Goal: Navigation & Orientation: Find specific page/section

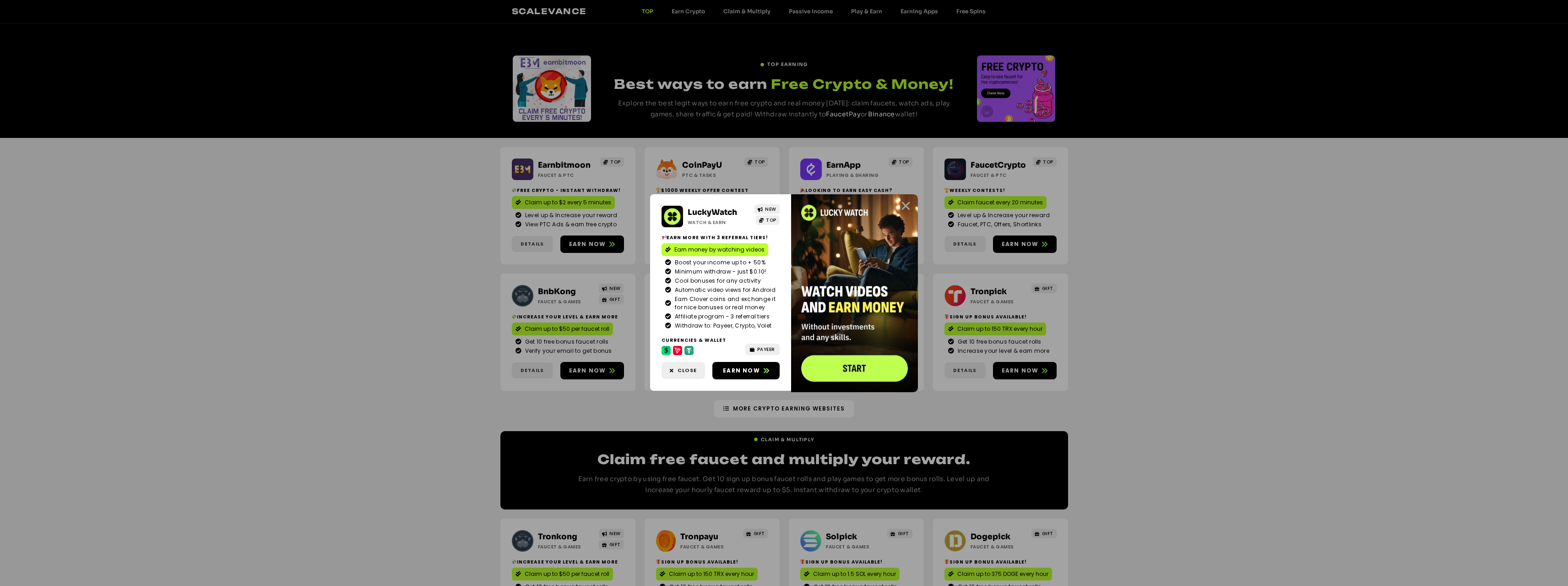
click at [907, 204] on icon "Close" at bounding box center [905, 205] width 11 height 11
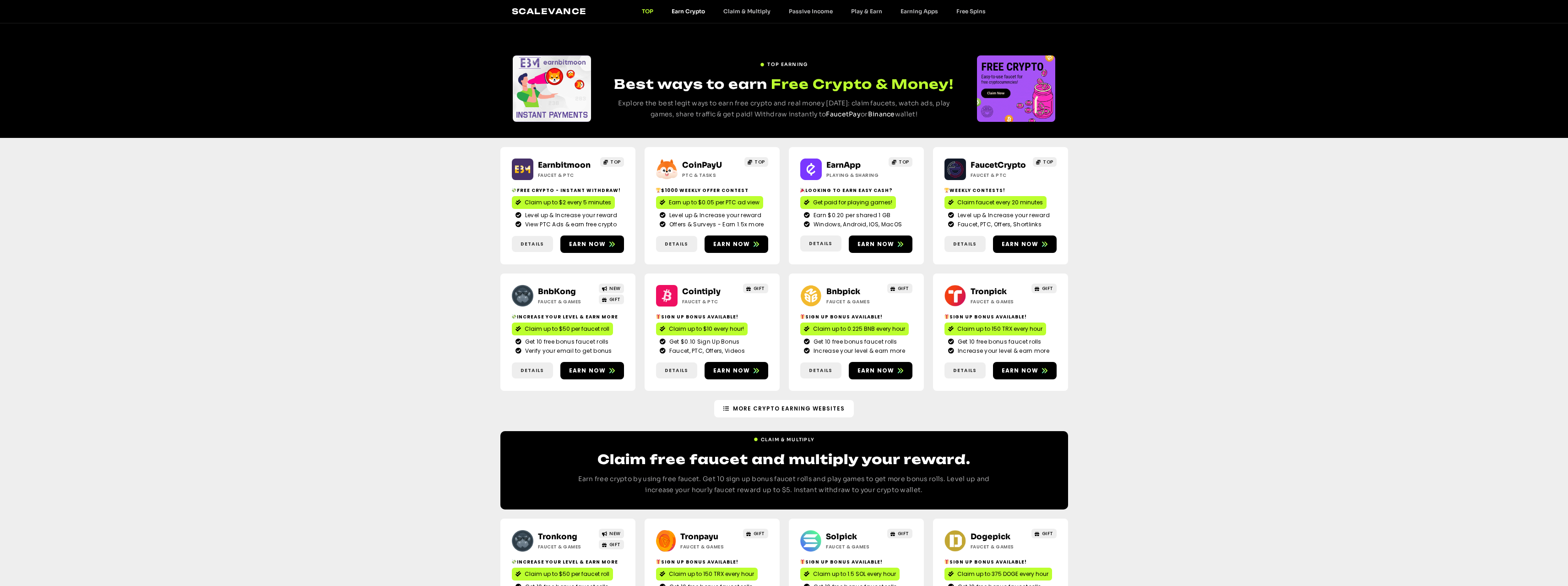
click at [688, 10] on link "Earn Crypto" at bounding box center [689, 11] width 52 height 7
click at [749, 11] on link "Claim & Multiply" at bounding box center [747, 11] width 66 height 7
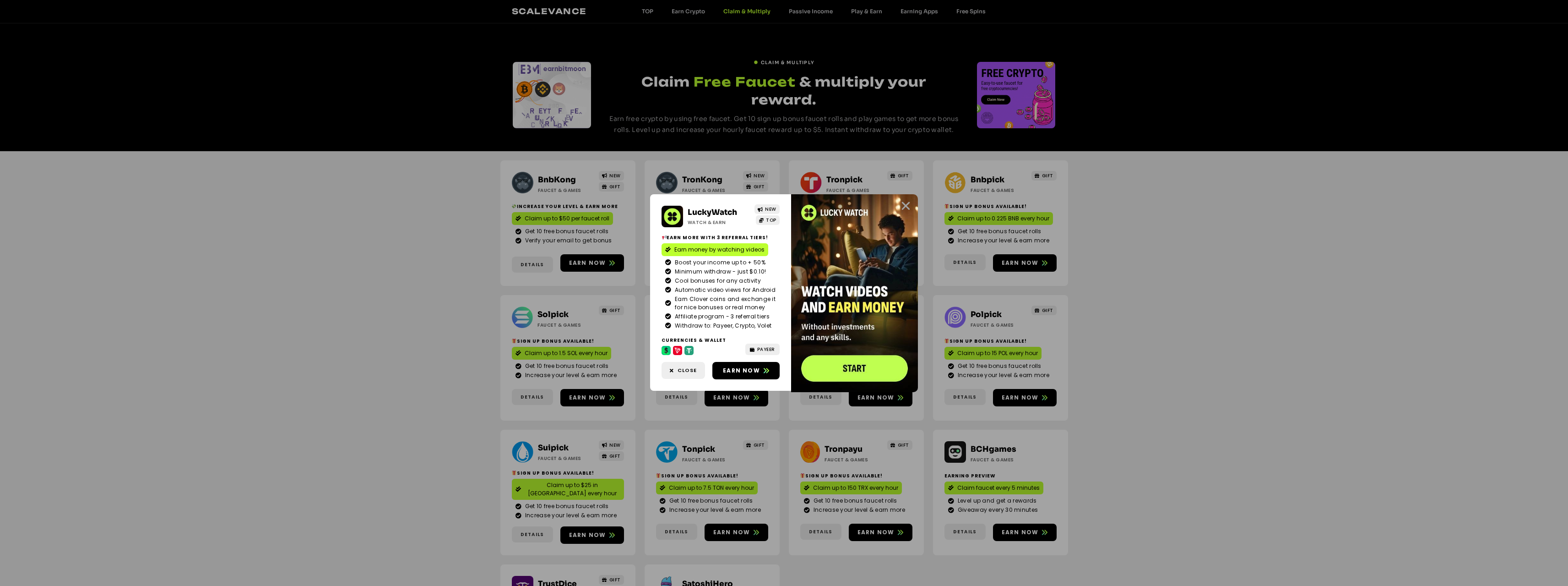
click at [907, 204] on icon "Close" at bounding box center [905, 205] width 11 height 11
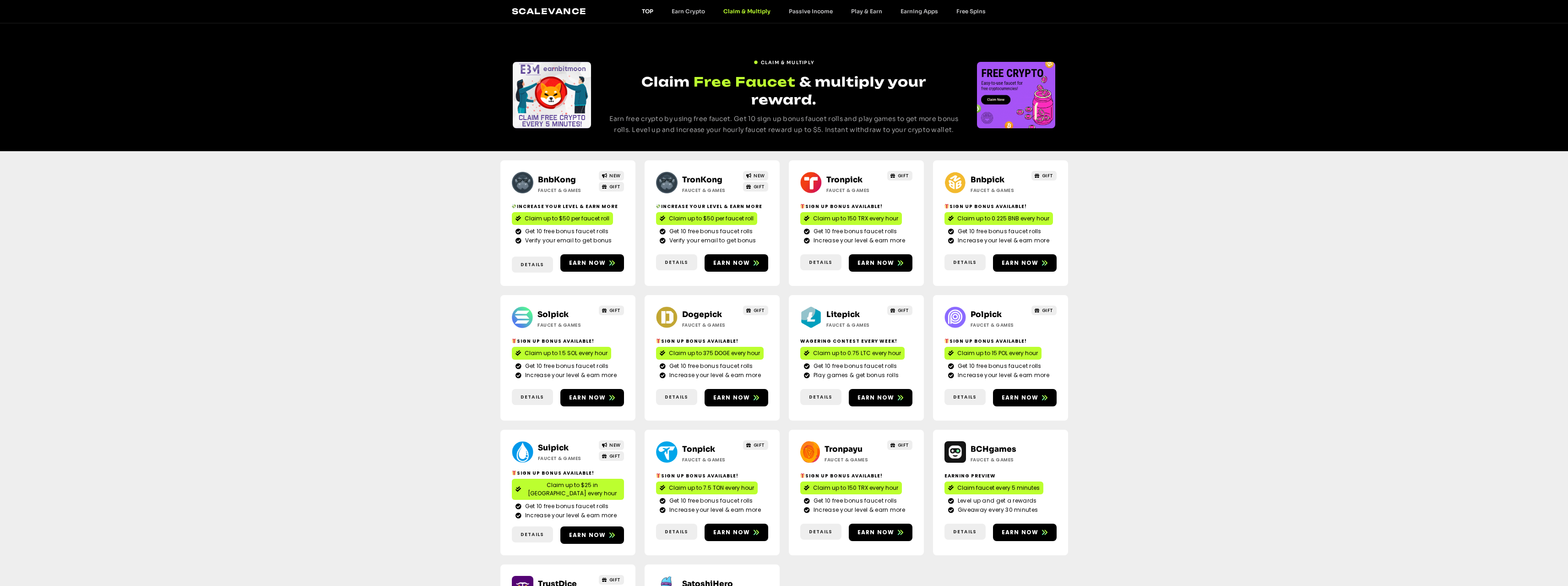
click at [649, 10] on link "TOP" at bounding box center [647, 11] width 29 height 7
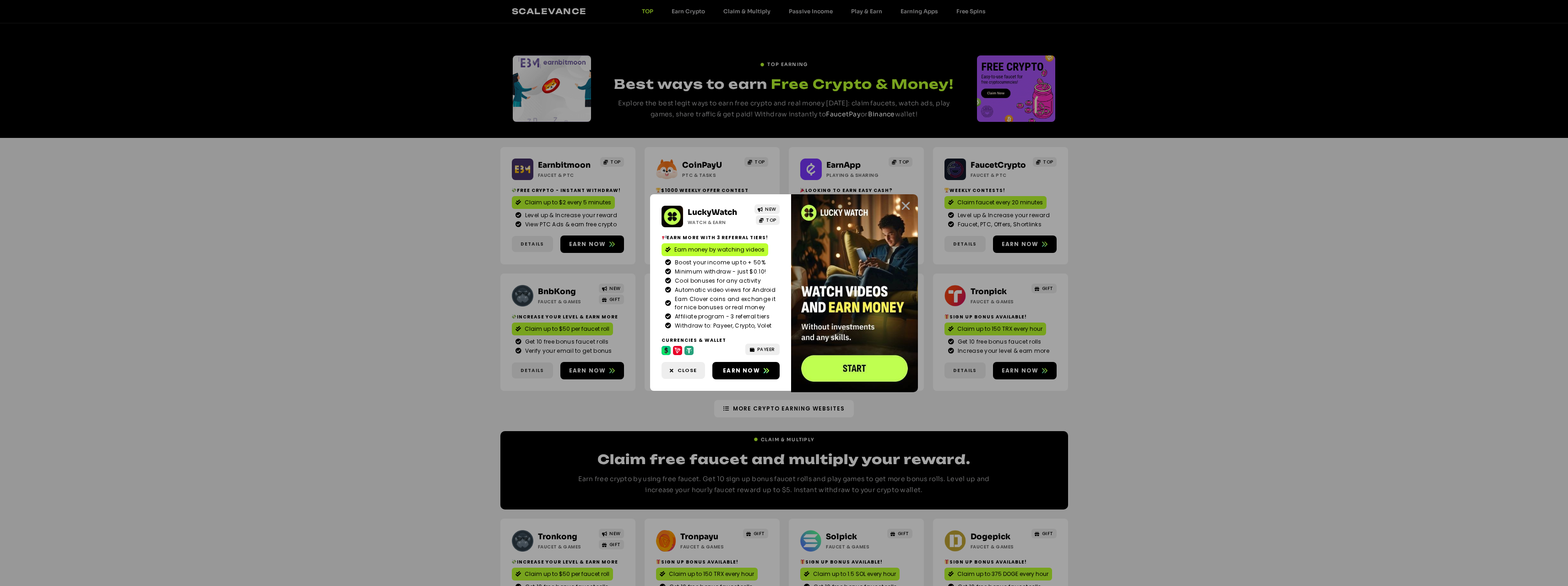
click at [905, 203] on icon "Close" at bounding box center [905, 205] width 11 height 11
click at [904, 209] on icon "Close" at bounding box center [905, 205] width 11 height 11
